Goal: Navigation & Orientation: Find specific page/section

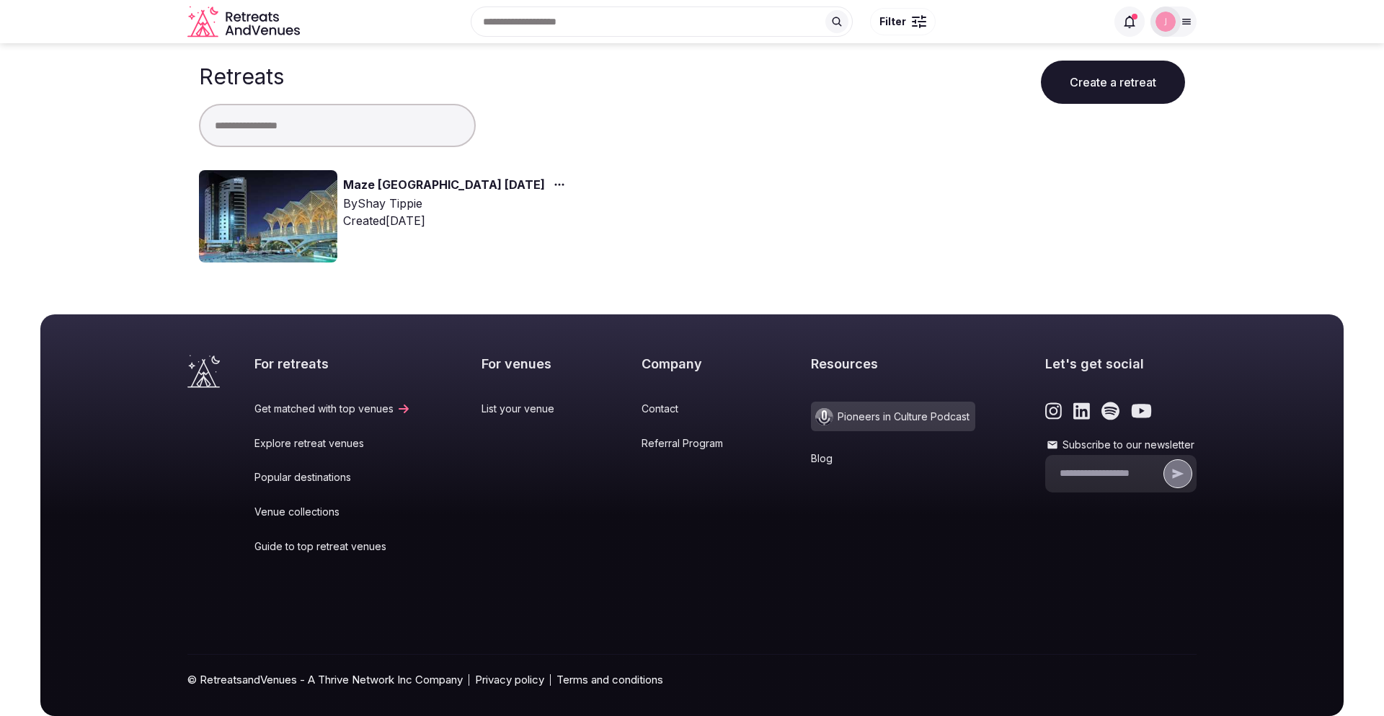
click at [389, 183] on link "Maze [GEOGRAPHIC_DATA] [DATE]" at bounding box center [444, 185] width 202 height 19
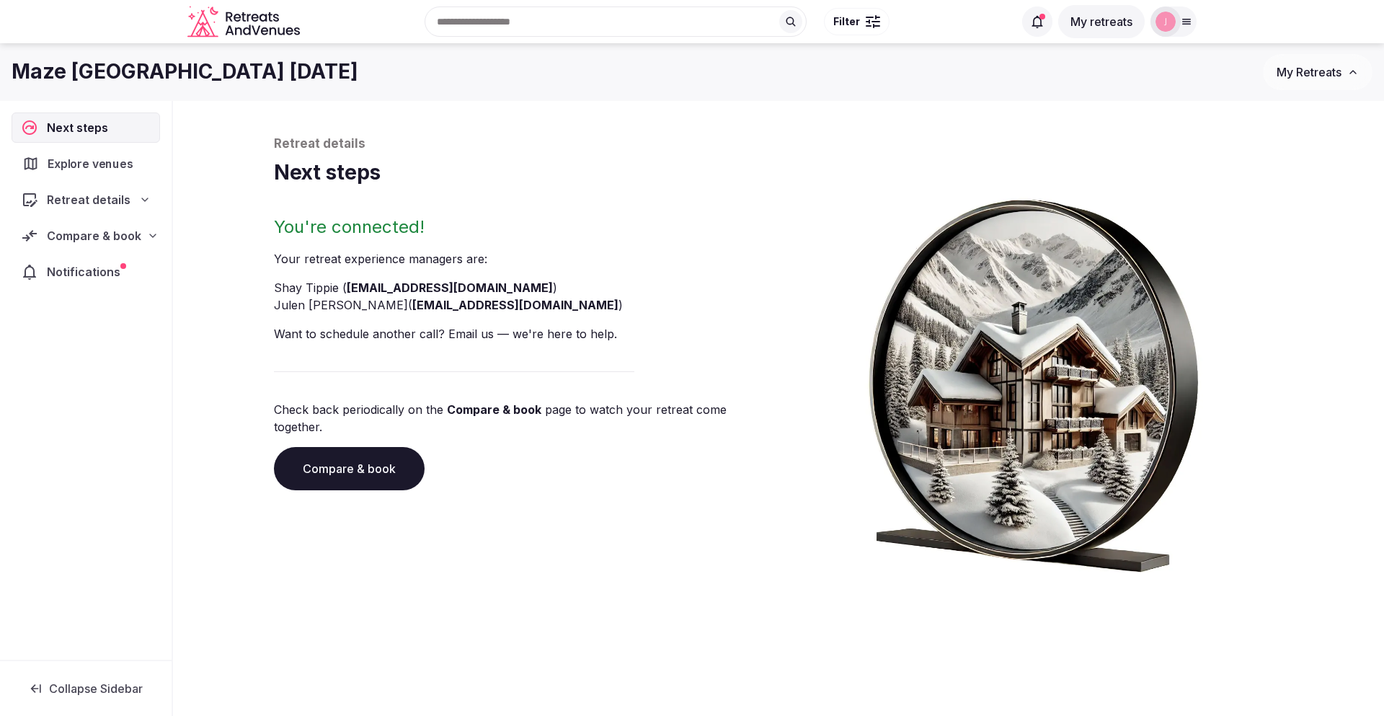
click at [107, 166] on span "Explore venues" at bounding box center [93, 163] width 91 height 17
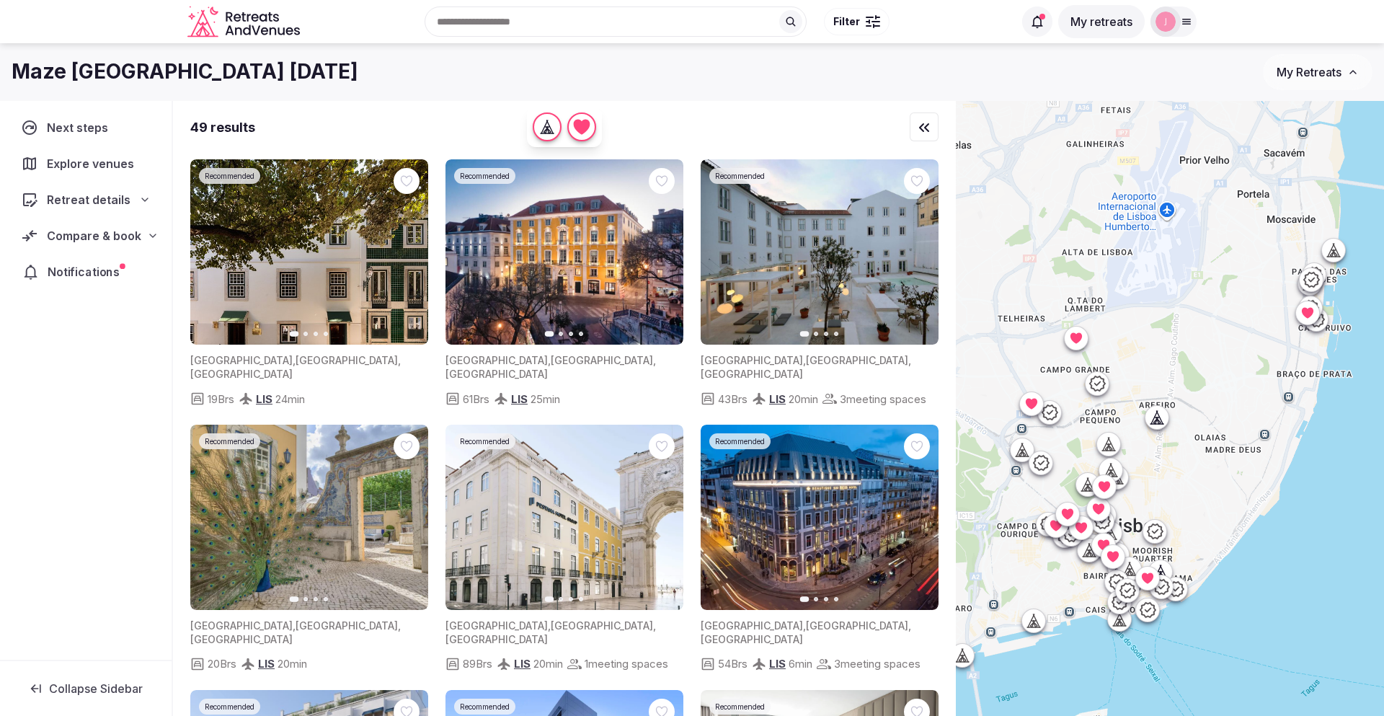
click at [114, 269] on span "Notifications" at bounding box center [87, 271] width 78 height 17
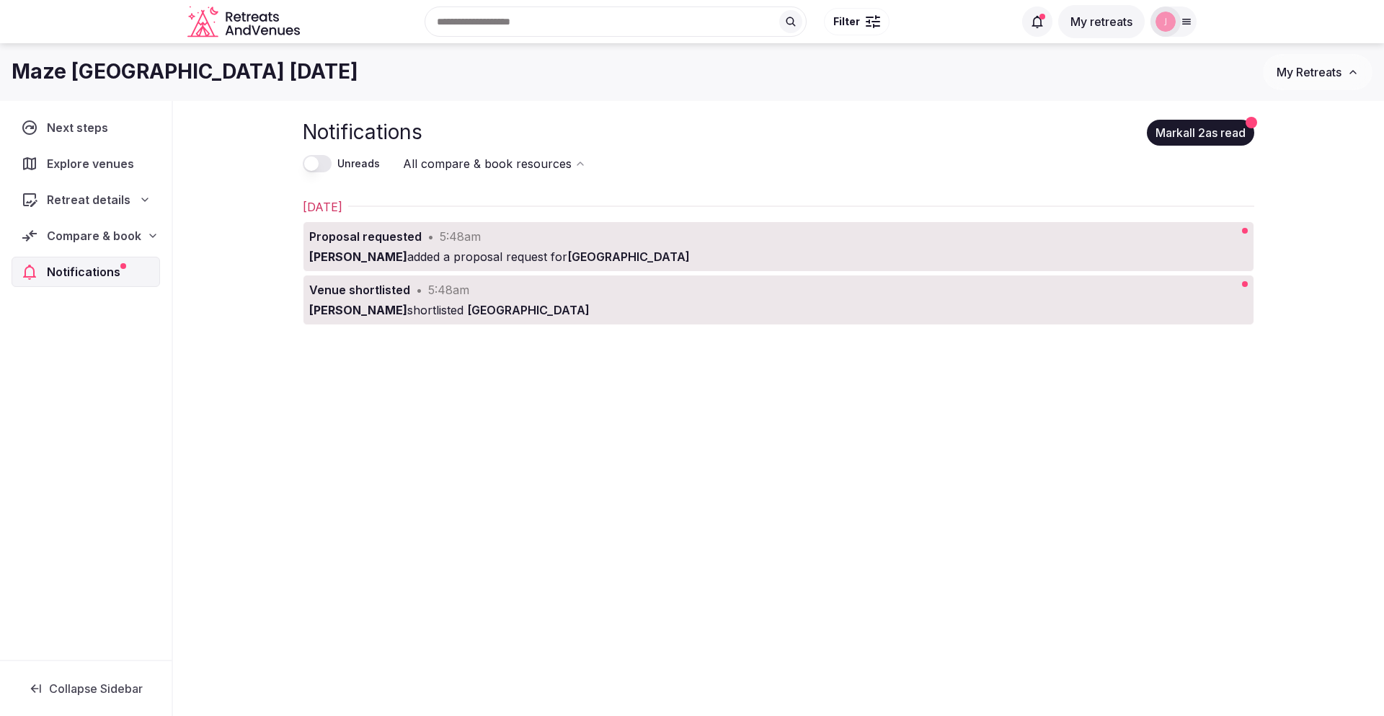
click at [589, 306] on span "[GEOGRAPHIC_DATA]" at bounding box center [528, 310] width 123 height 14
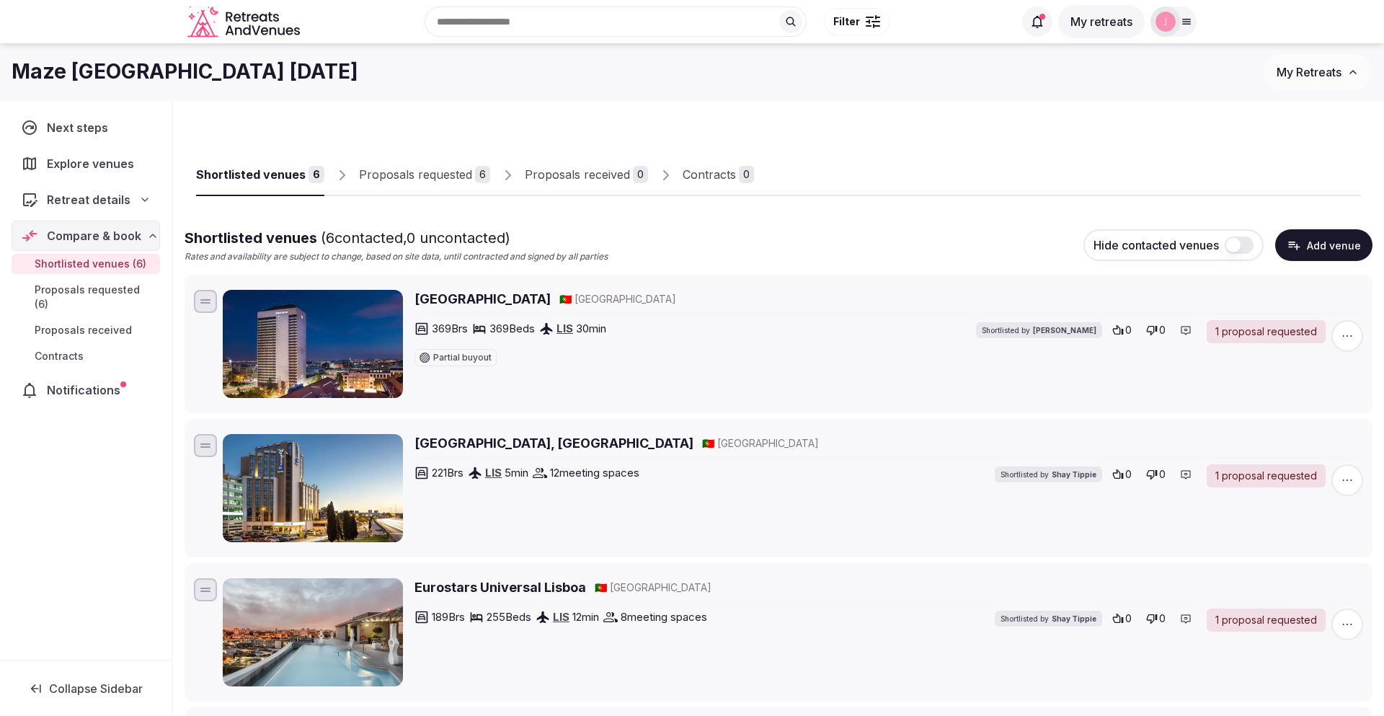
click at [70, 381] on span "Notifications" at bounding box center [86, 389] width 79 height 17
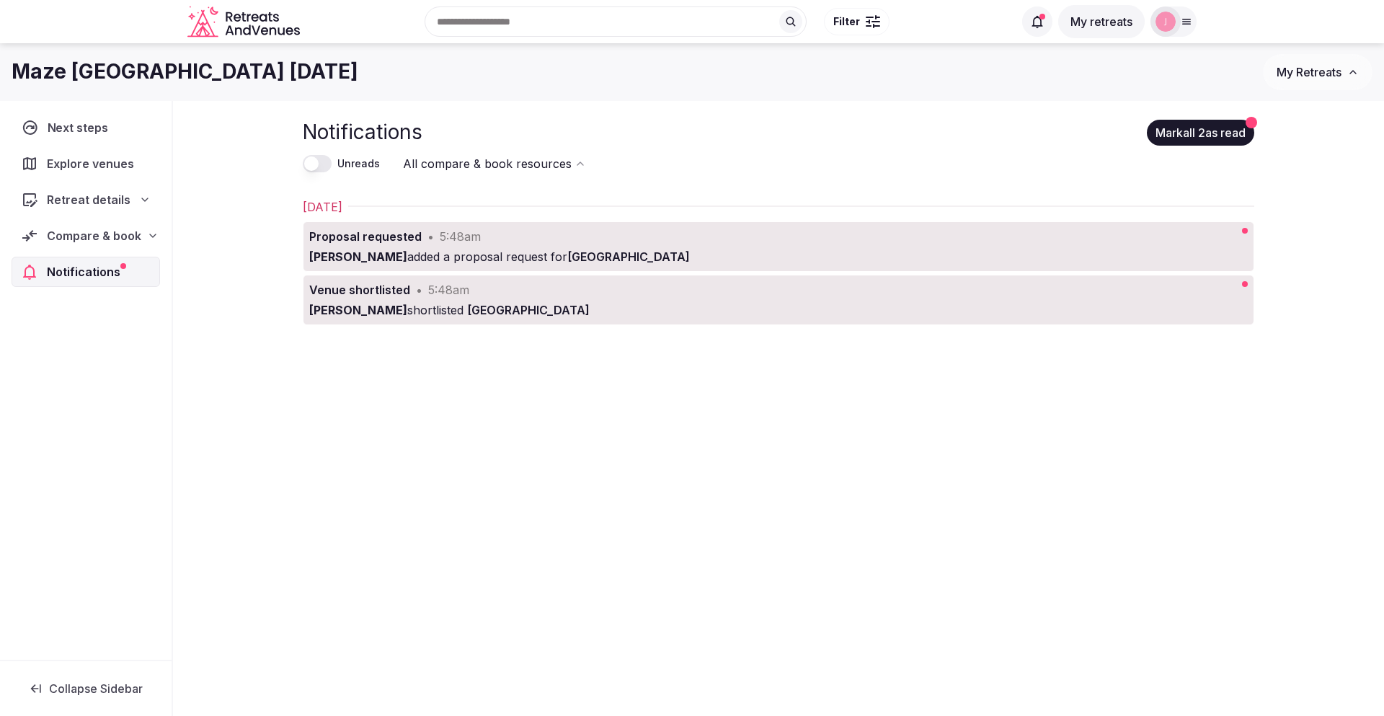
click at [94, 123] on span "Next steps" at bounding box center [81, 127] width 66 height 17
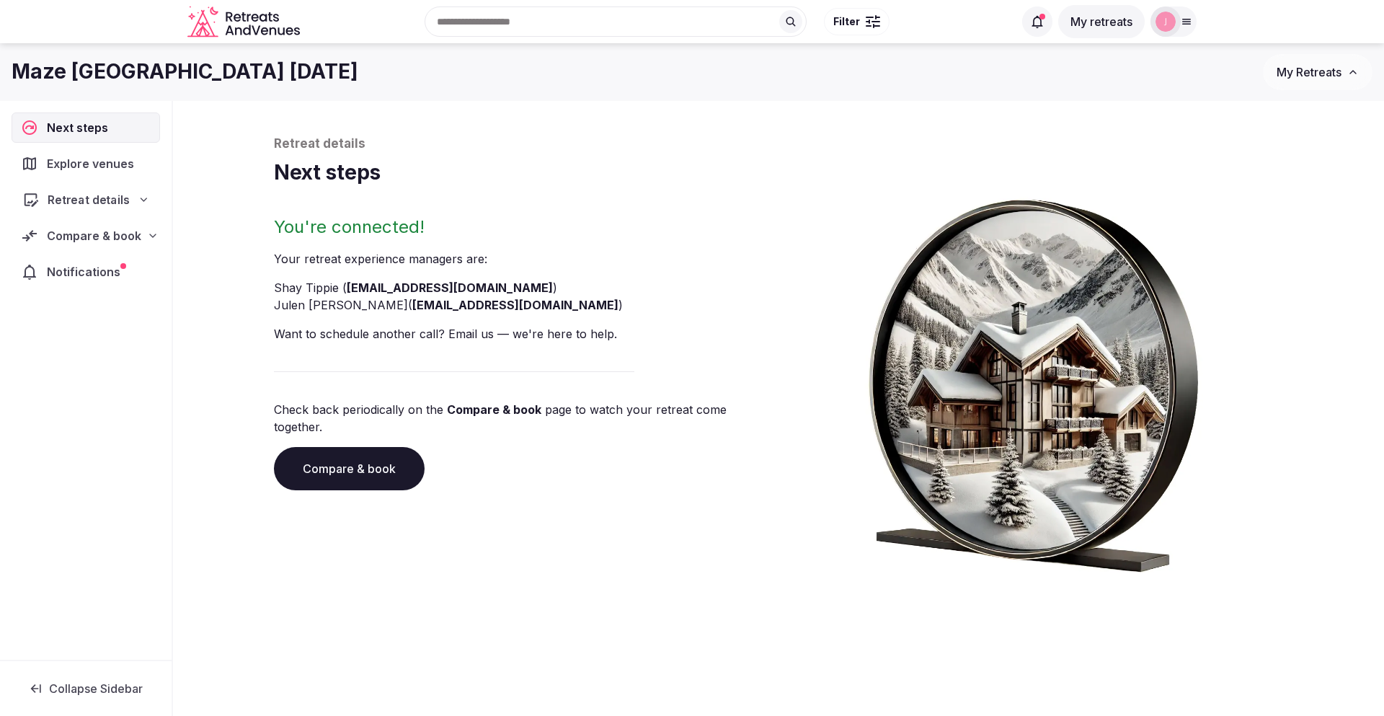
click at [130, 201] on div "Retreat details" at bounding box center [85, 199] width 127 height 17
